Goal: Communication & Community: Answer question/provide support

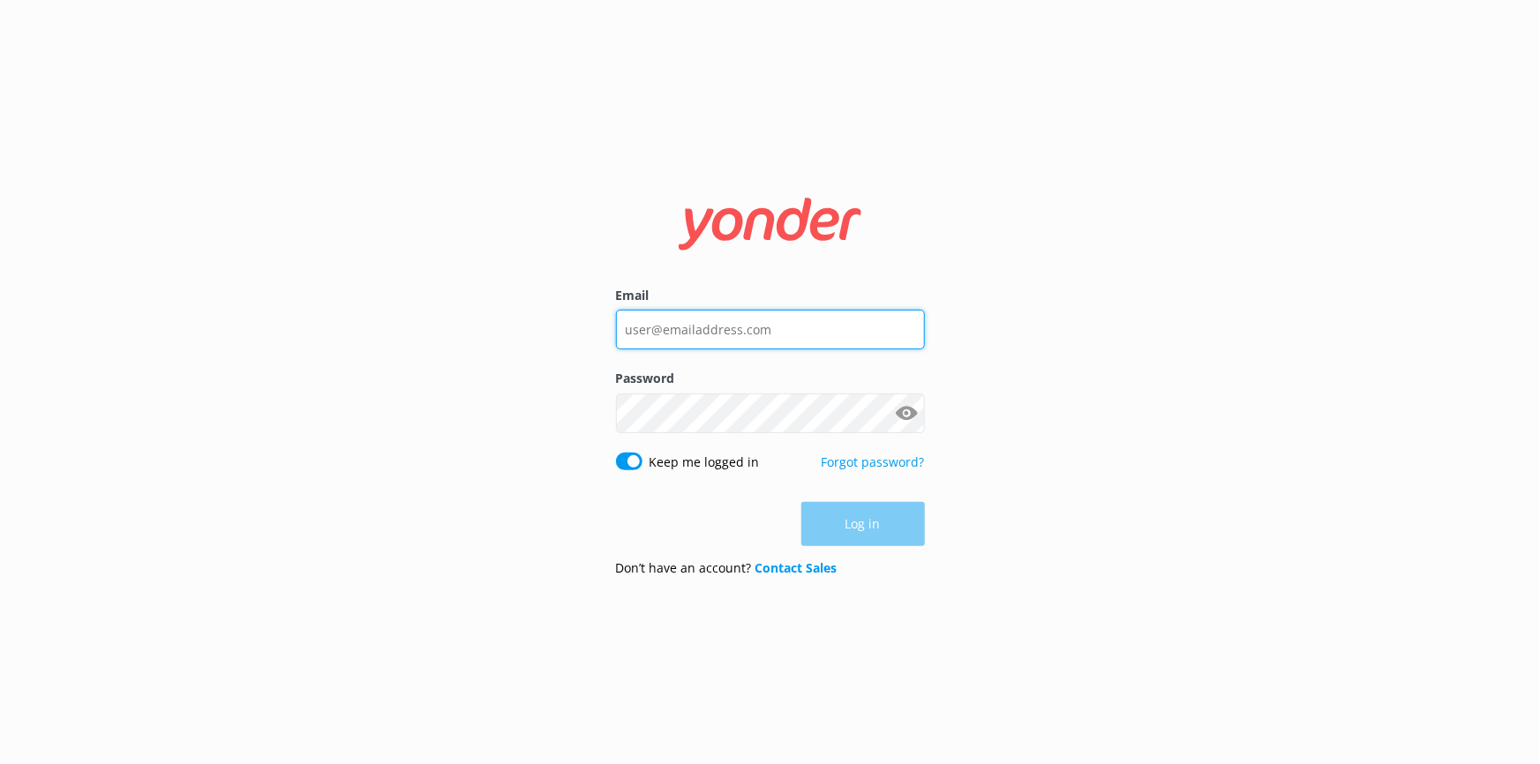
type input "[EMAIL_ADDRESS][DOMAIN_NAME]"
click at [860, 524] on div "Log in" at bounding box center [770, 524] width 309 height 44
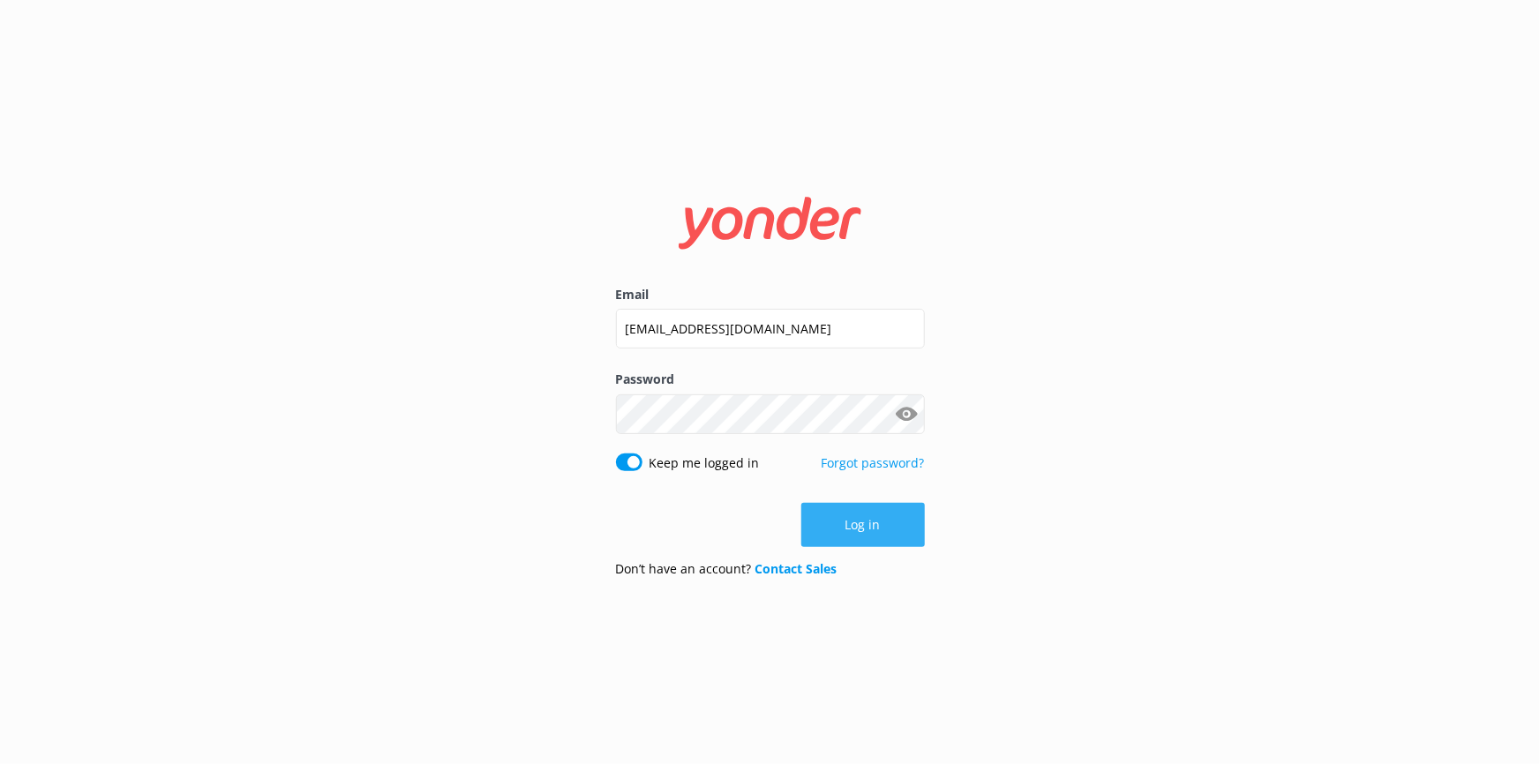
click at [833, 525] on button "Log in" at bounding box center [863, 525] width 124 height 44
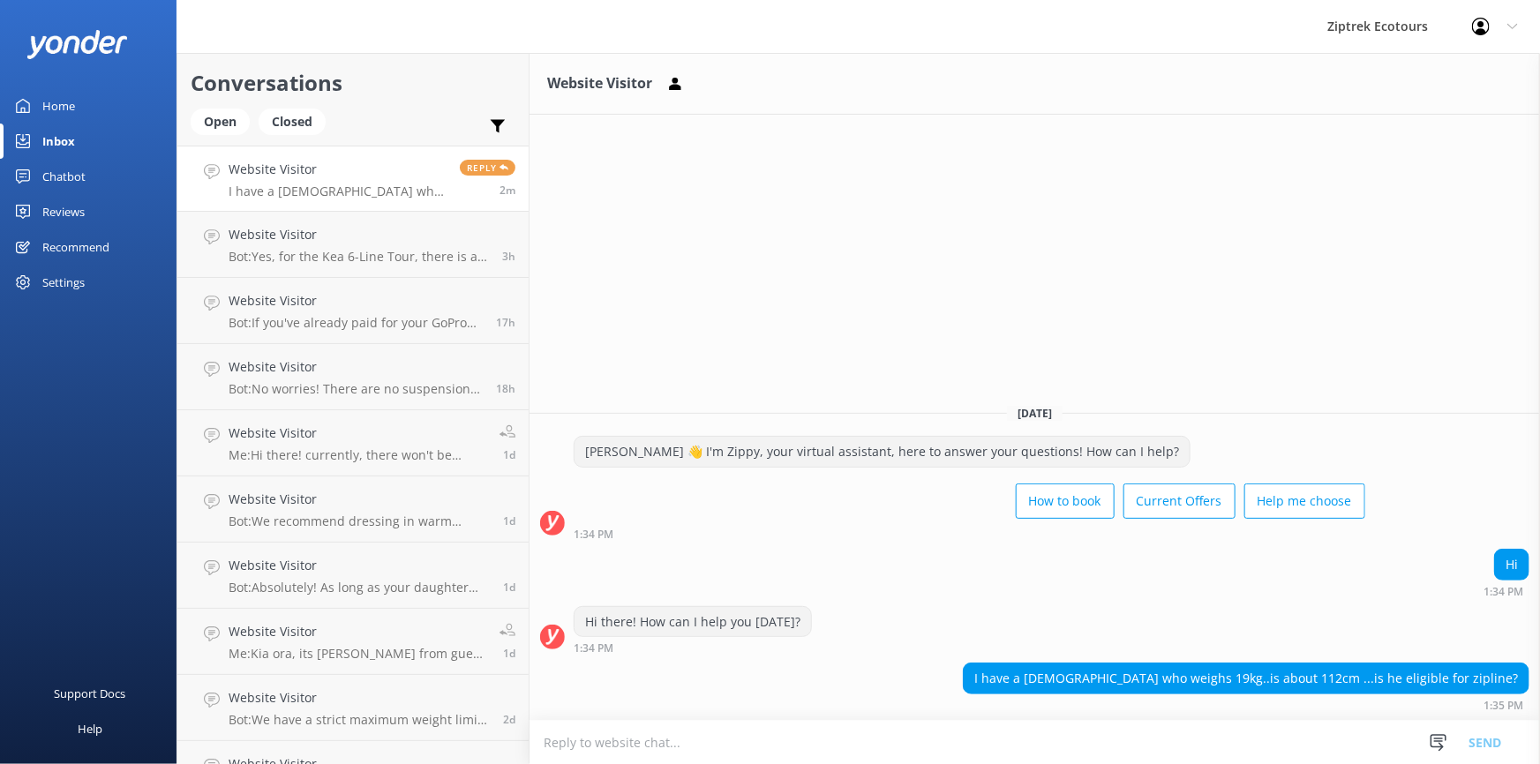
click at [589, 740] on textarea at bounding box center [1035, 742] width 1011 height 43
click at [558, 736] on textarea at bounding box center [1035, 742] width 1011 height 43
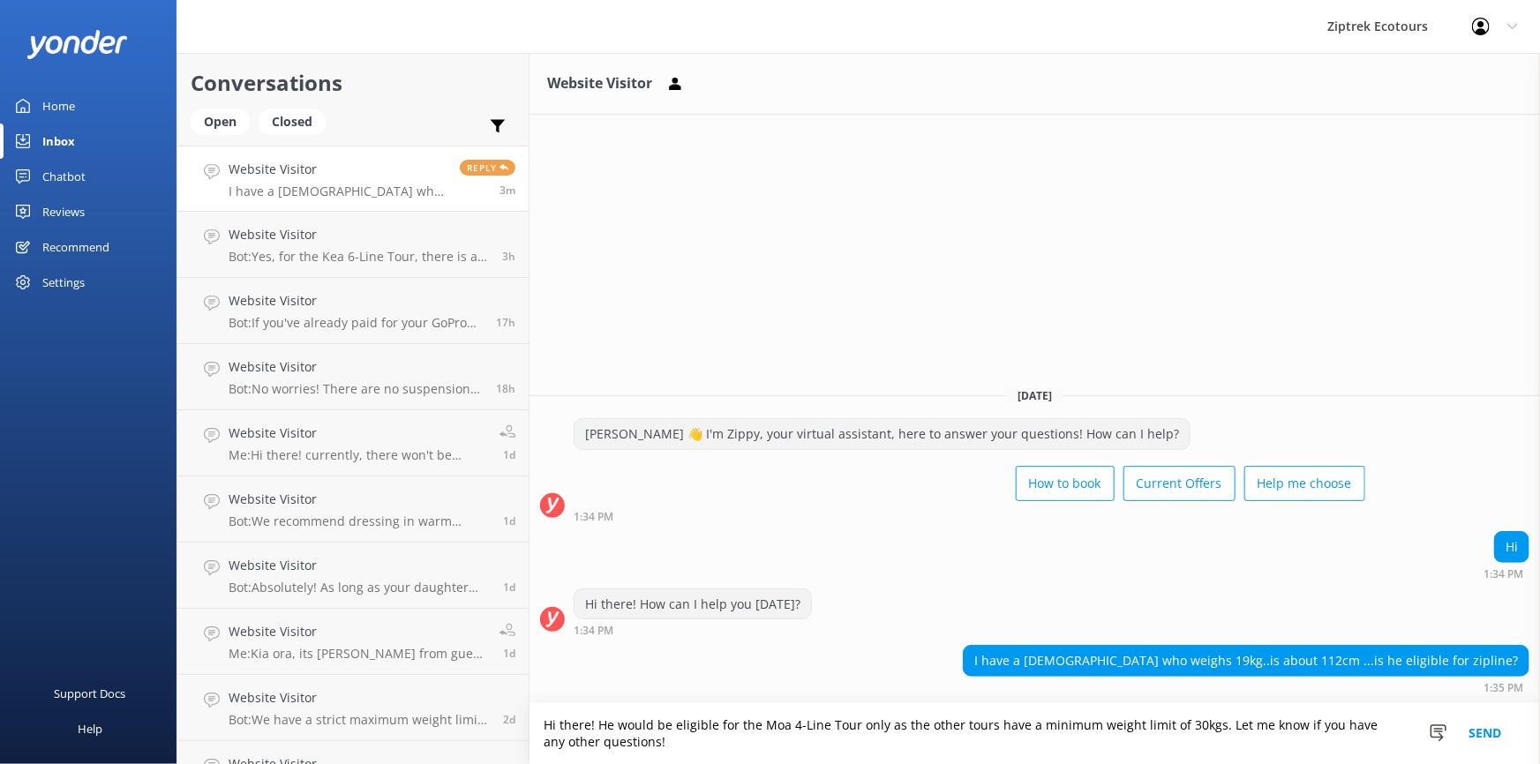
type textarea "Hi there! He would be eligible for the Moa 4-Line Tour only as the other tours …"
click at [1492, 731] on button "Send" at bounding box center [1485, 733] width 66 height 61
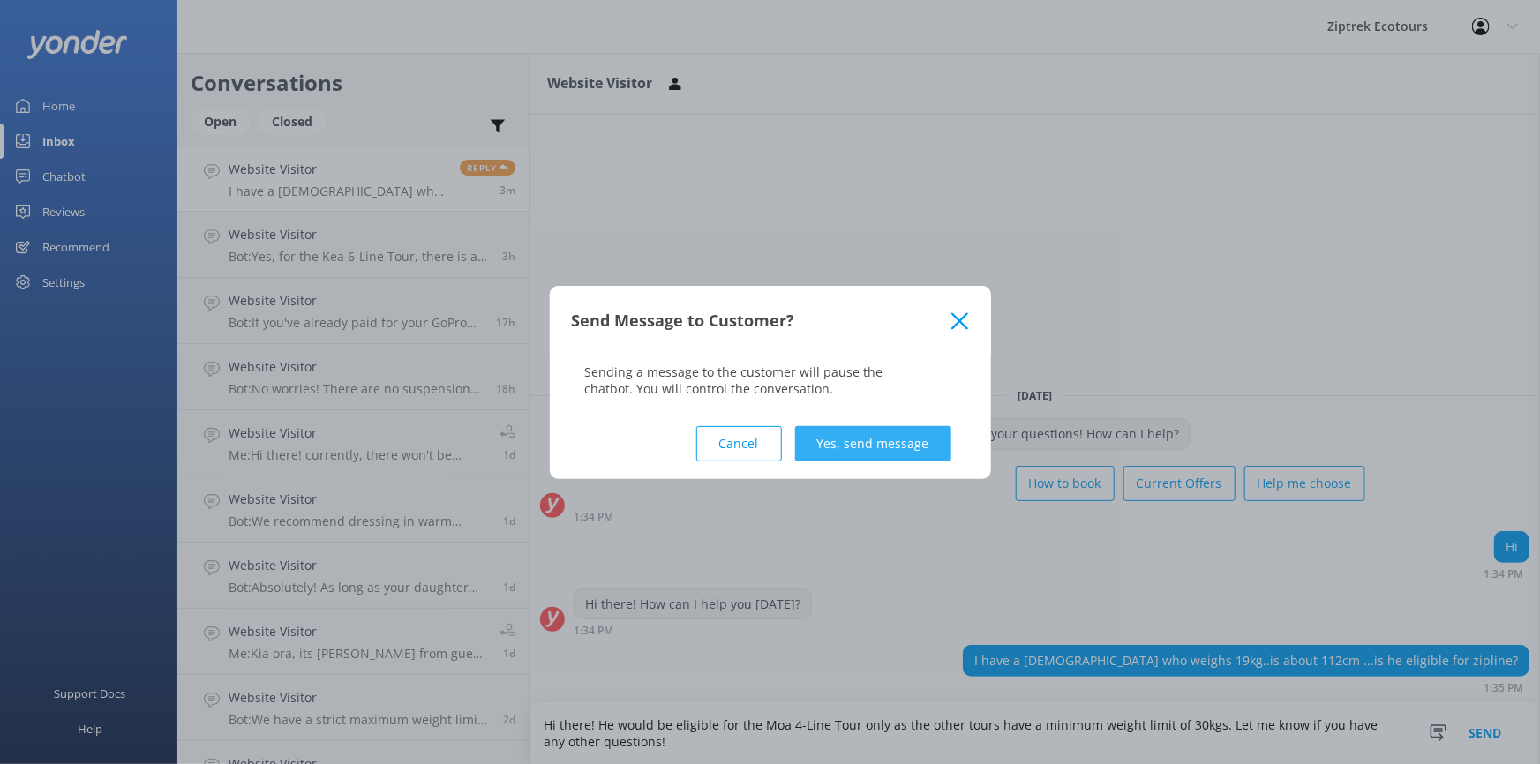
click at [910, 434] on button "Yes, send message" at bounding box center [873, 443] width 156 height 35
